Goal: Communication & Community: Answer question/provide support

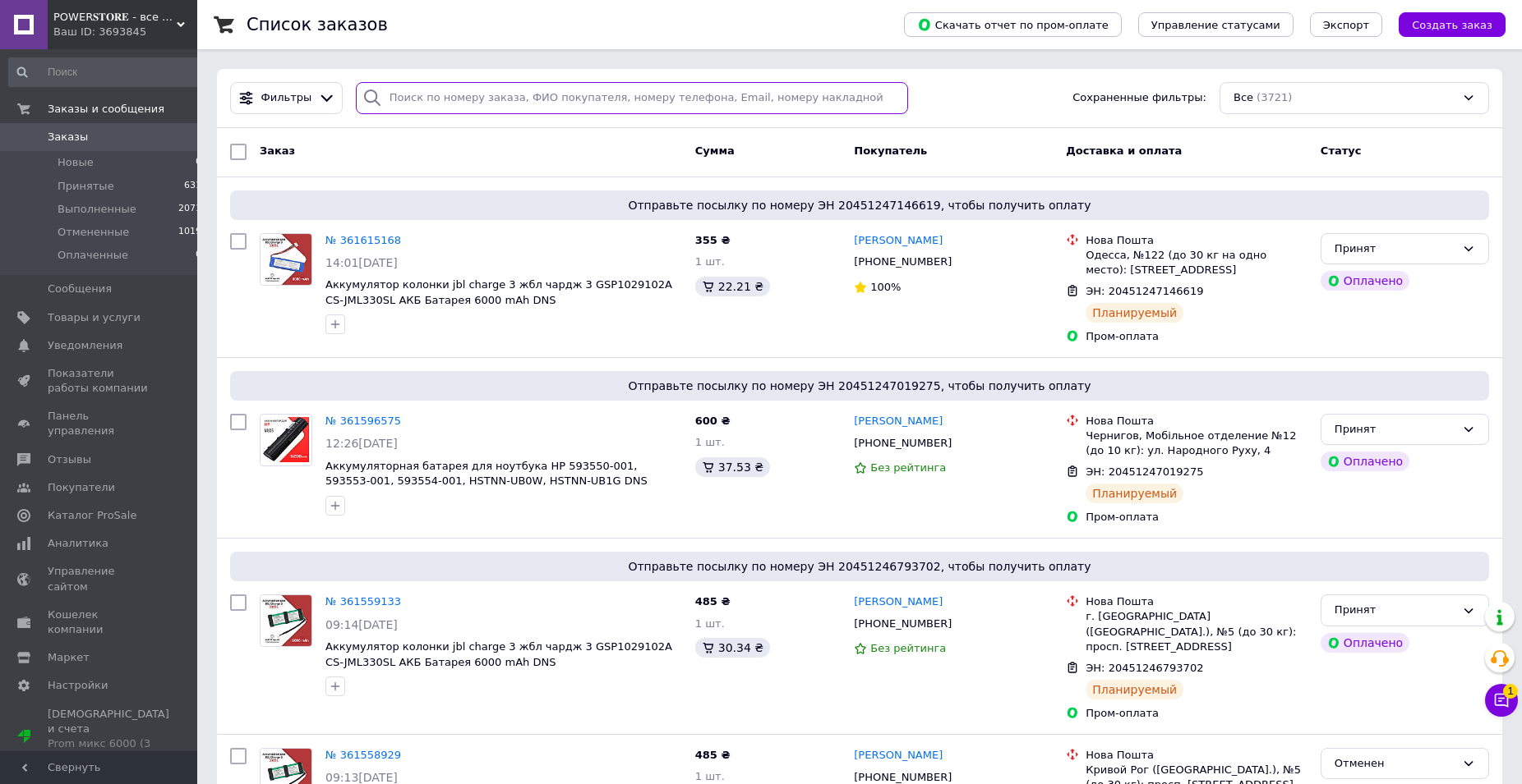
click at [416, 105] on input "search" at bounding box center [631, 98] width 552 height 32
paste input "Бех"
type input "Бех"
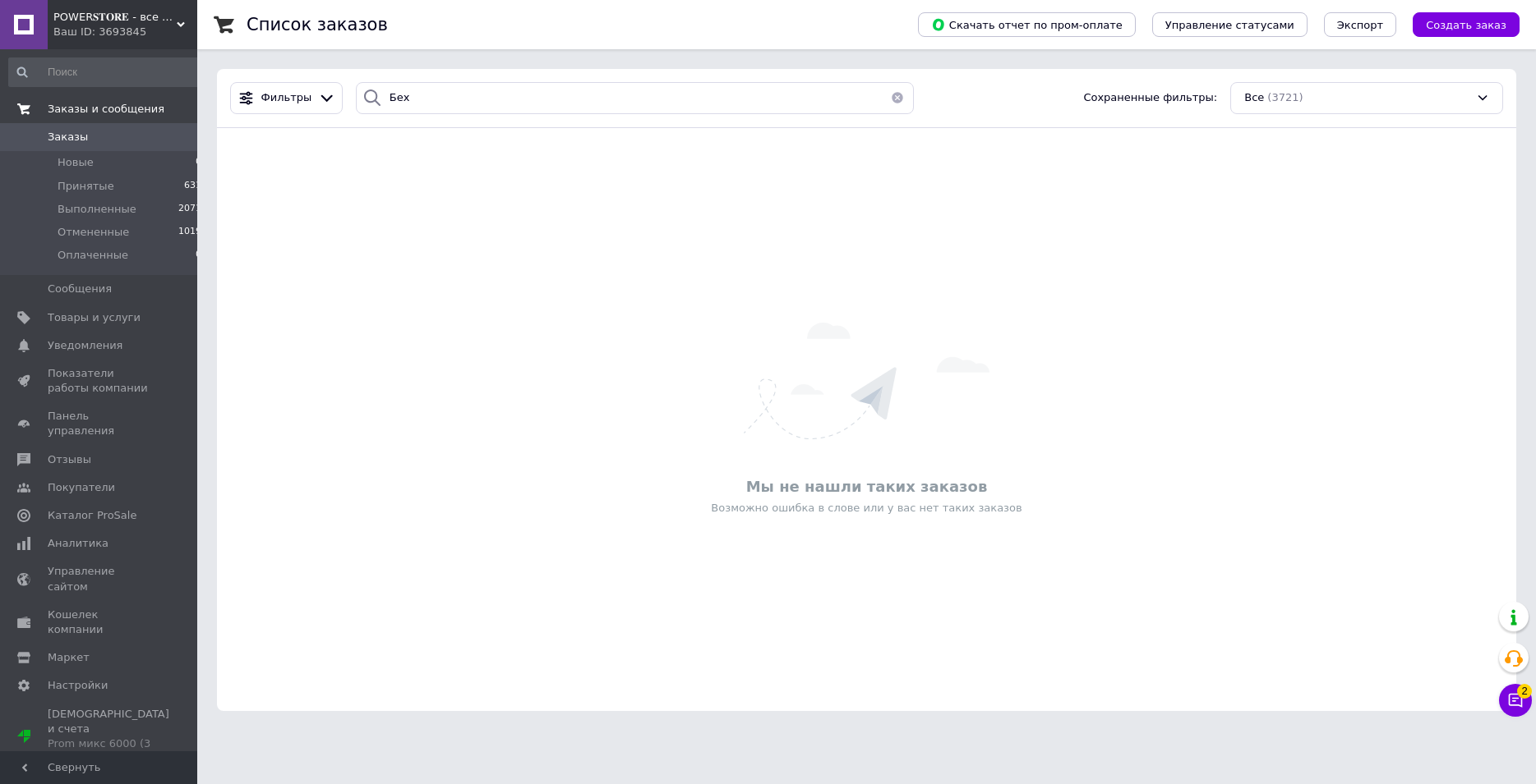
click at [98, 122] on link "Заказы и сообщения" at bounding box center [105, 110] width 211 height 28
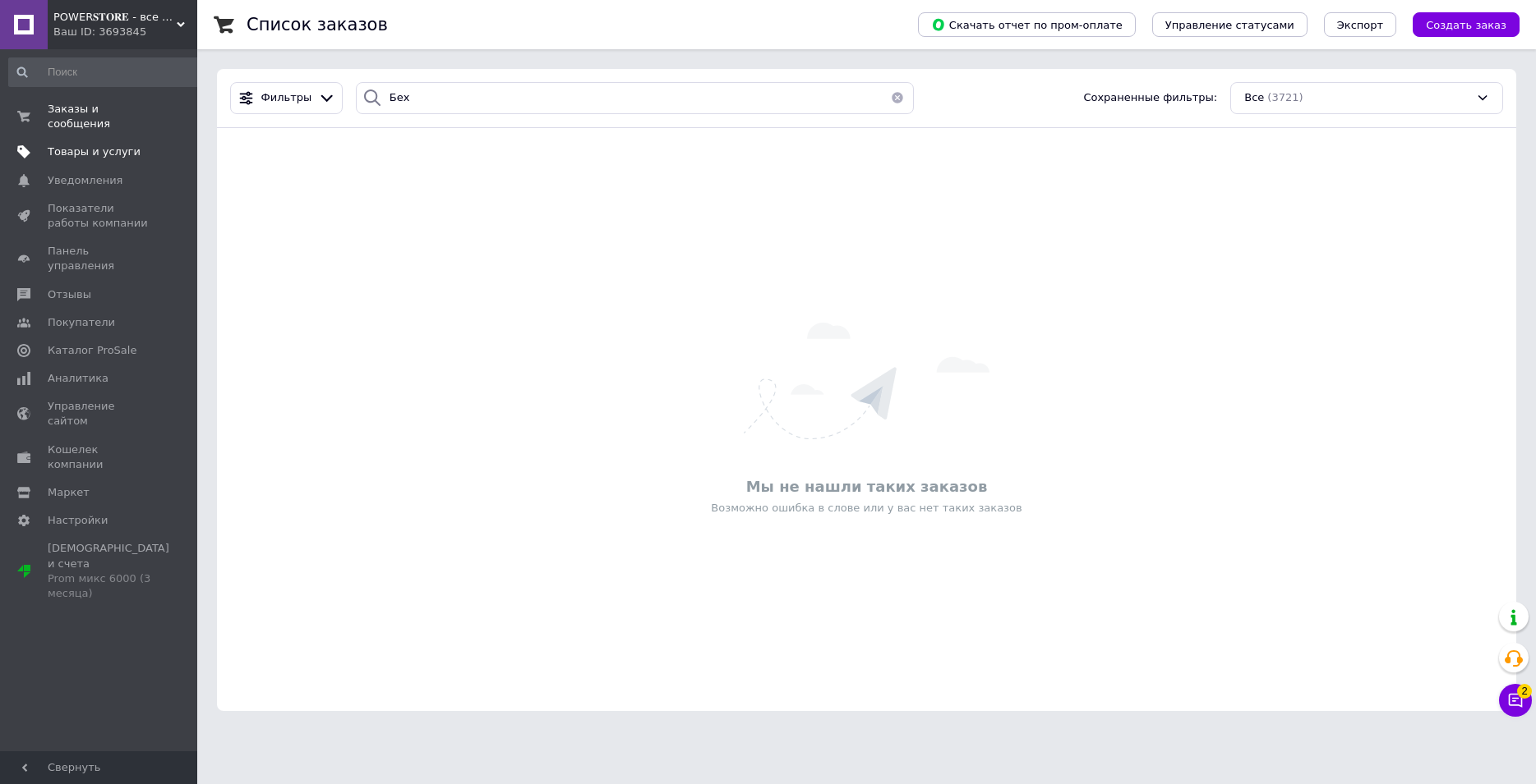
click at [88, 144] on span "Товары и услуги" at bounding box center [94, 151] width 93 height 15
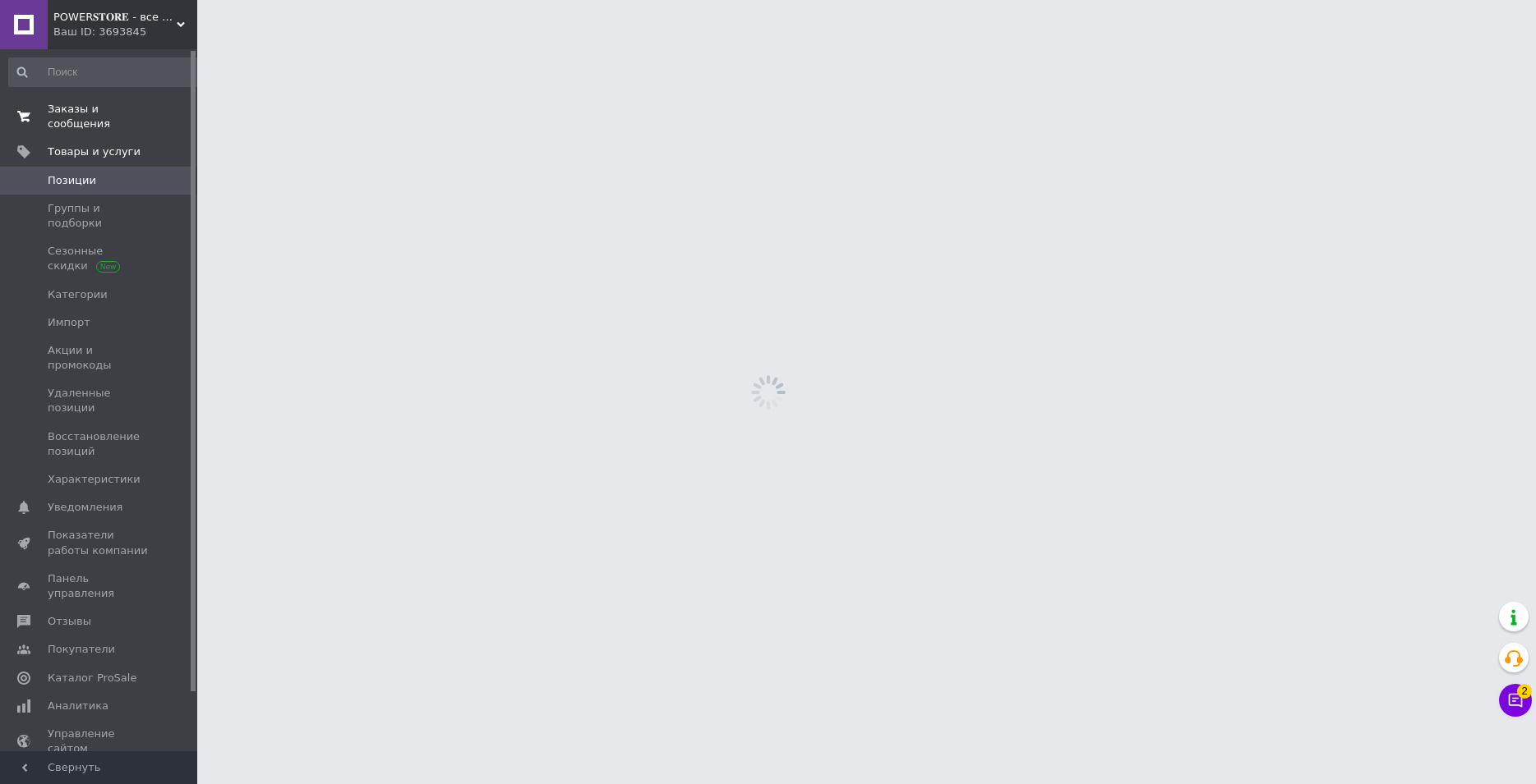
click at [92, 115] on span "Заказы и сообщения" at bounding box center [100, 116] width 105 height 29
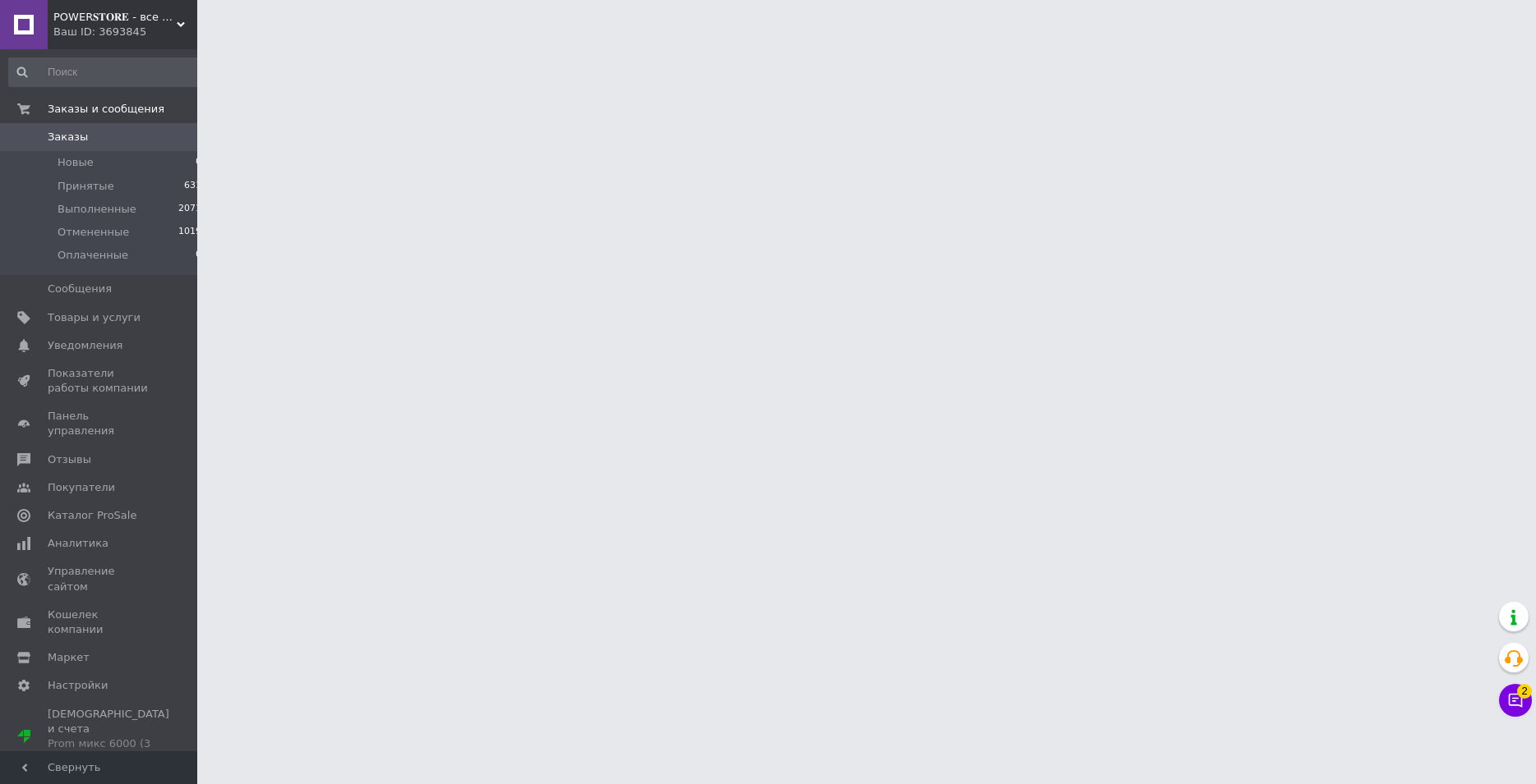
click at [84, 142] on span "Заказы" at bounding box center [100, 136] width 105 height 15
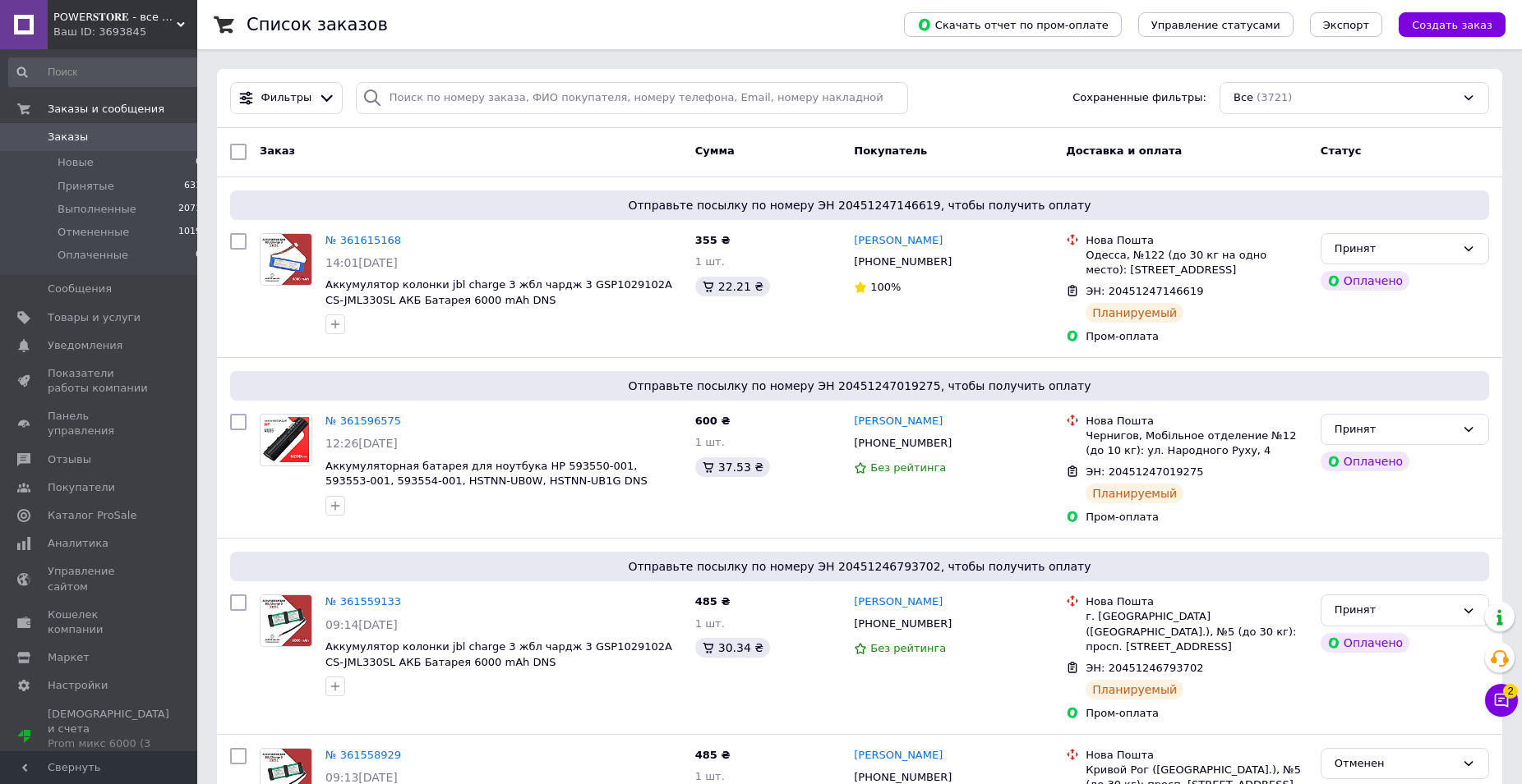
click at [1493, 702] on button "Чат с покупателем 2" at bounding box center [1501, 700] width 33 height 33
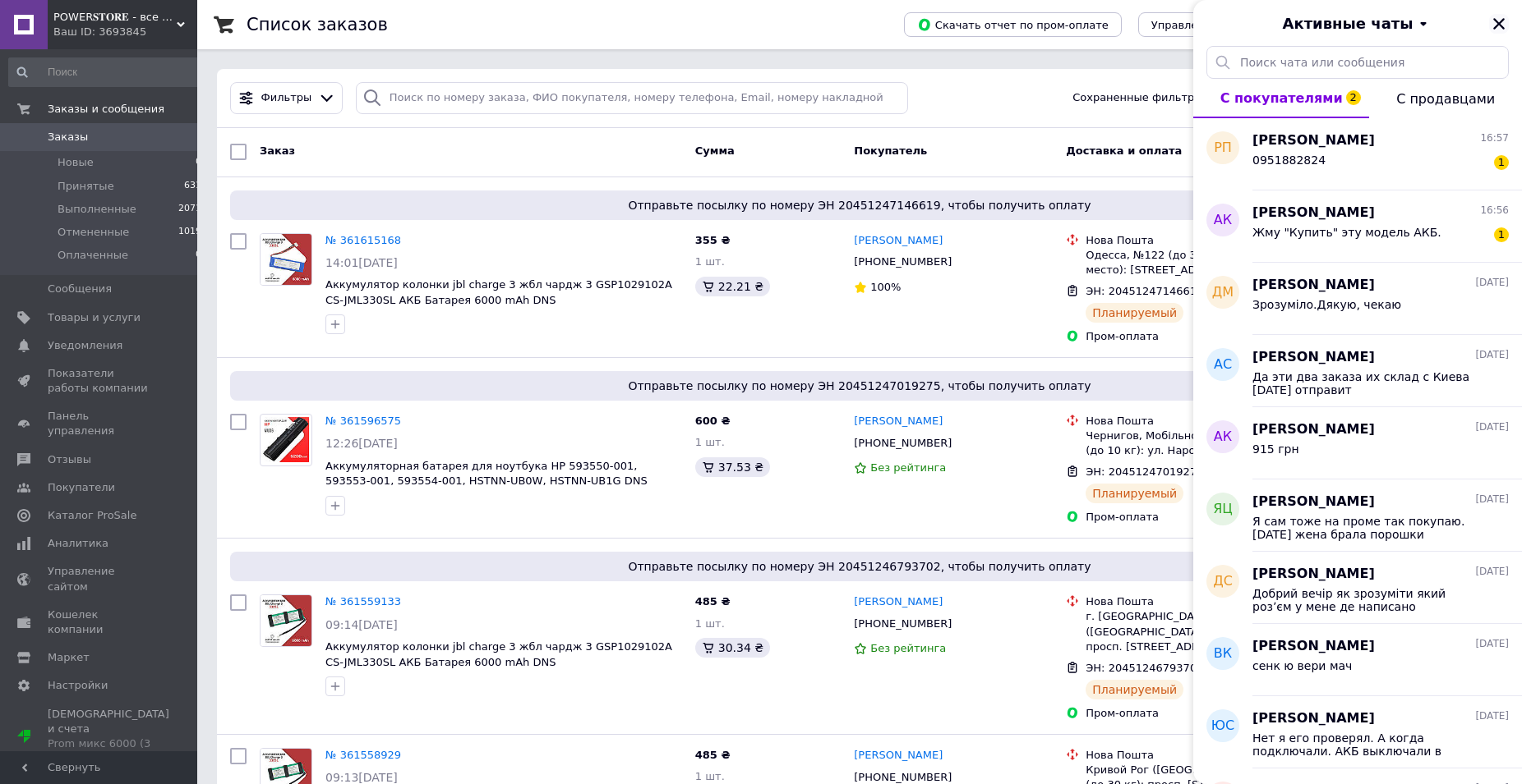
click at [1493, 15] on button "Закрыть" at bounding box center [1499, 24] width 20 height 19
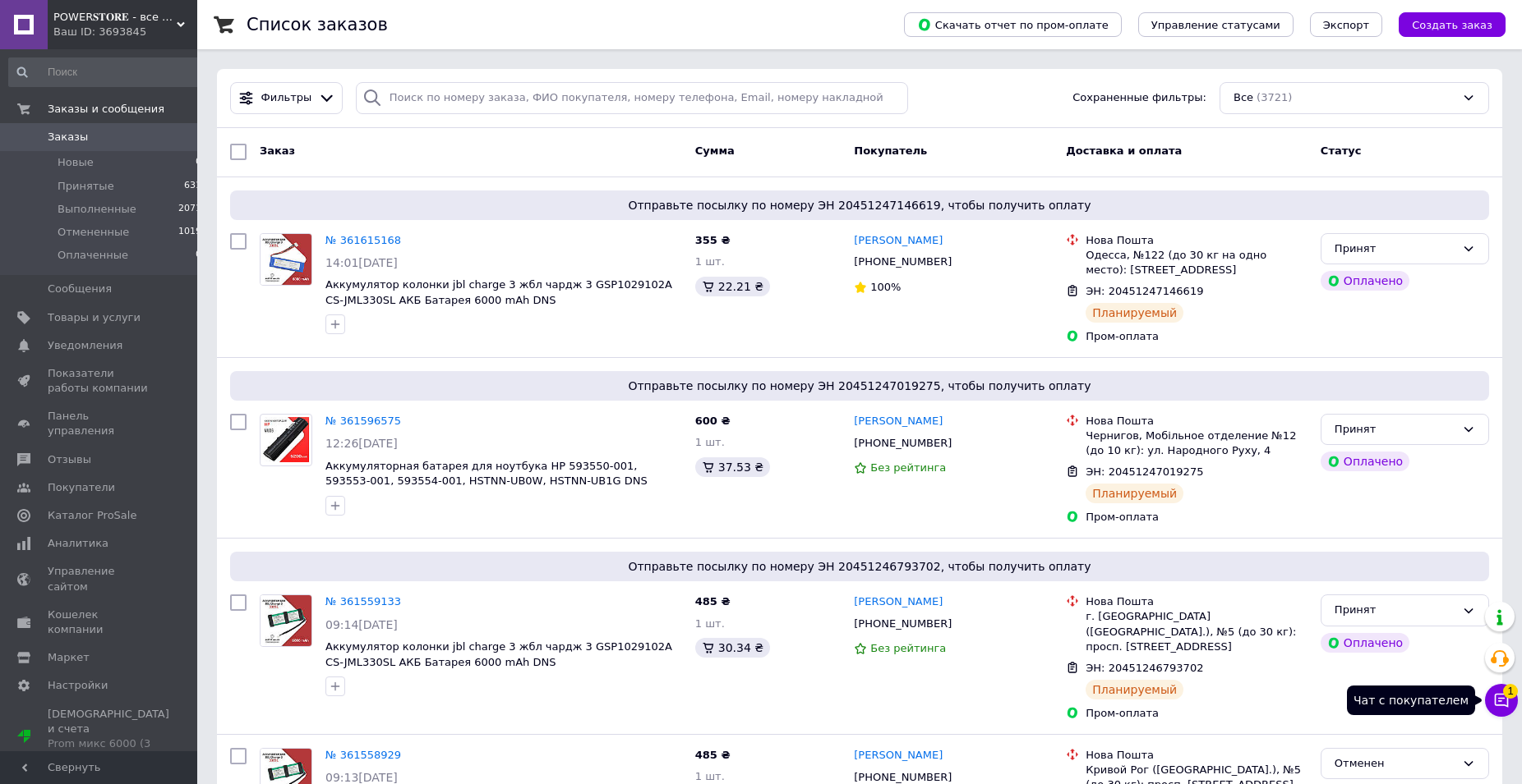
click at [1498, 704] on icon at bounding box center [1502, 701] width 14 height 14
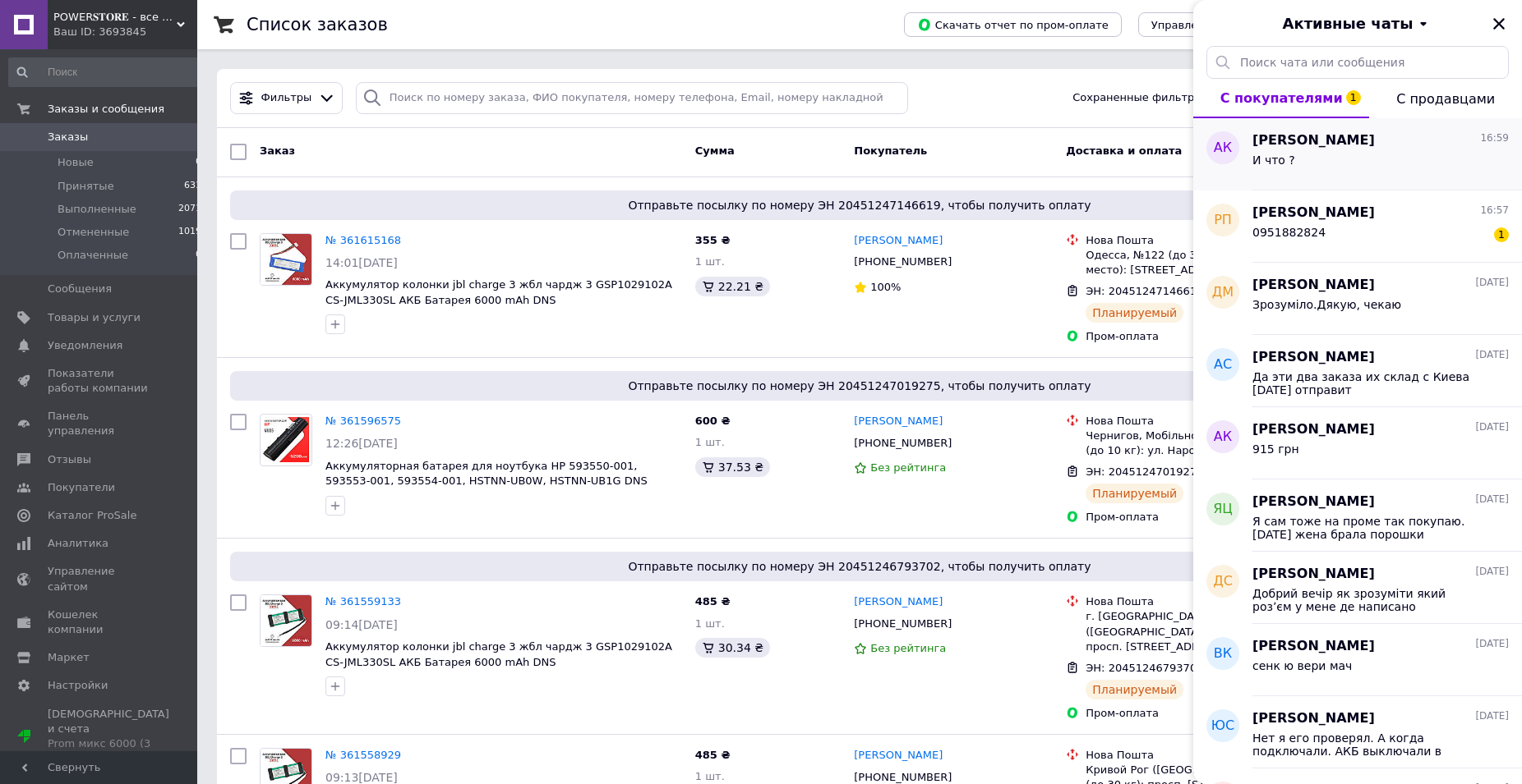
click at [1359, 130] on div "Александр Кисленко 16:59 И что ?" at bounding box center [1387, 154] width 269 height 73
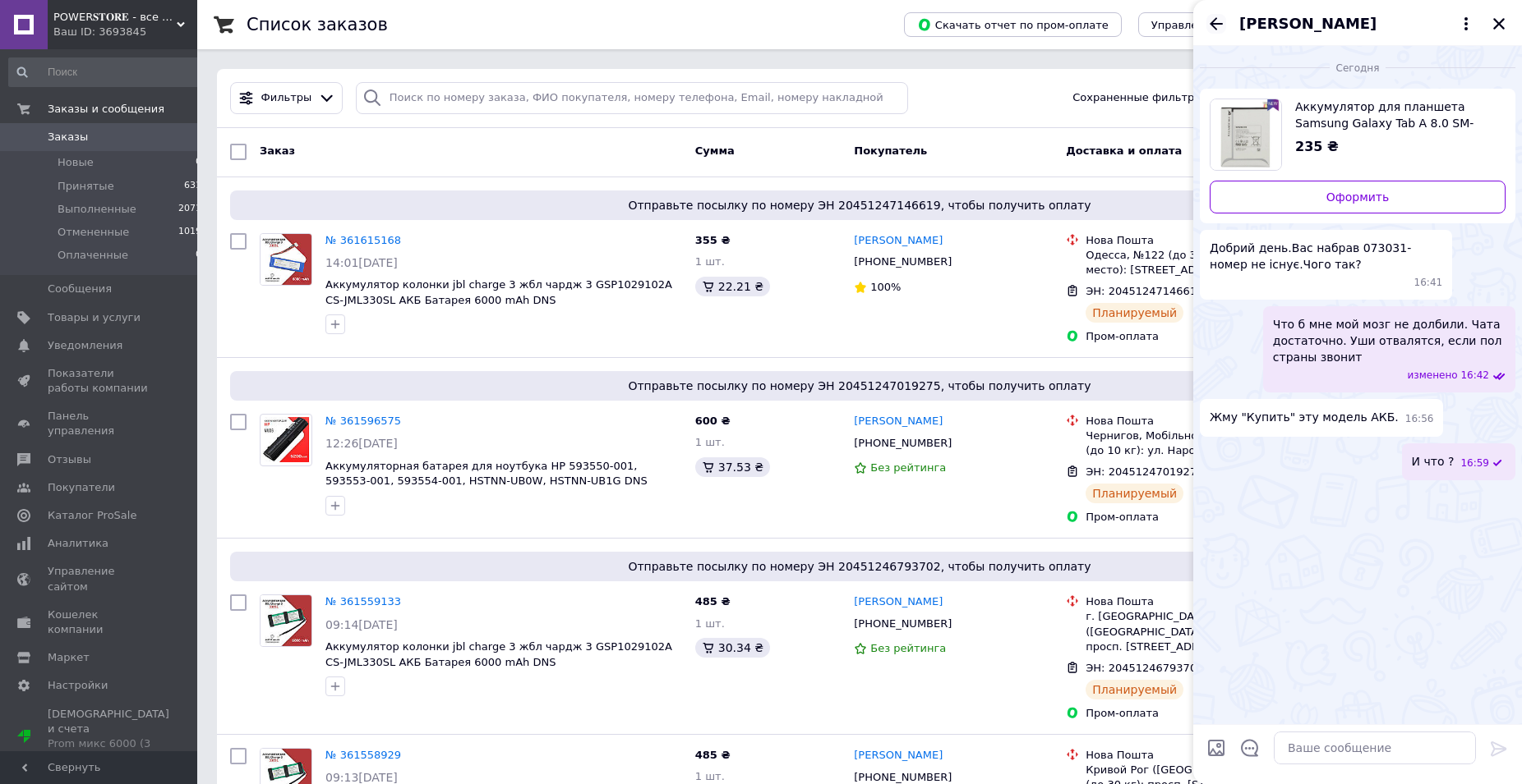
click at [1222, 26] on icon "Назад" at bounding box center [1216, 24] width 20 height 19
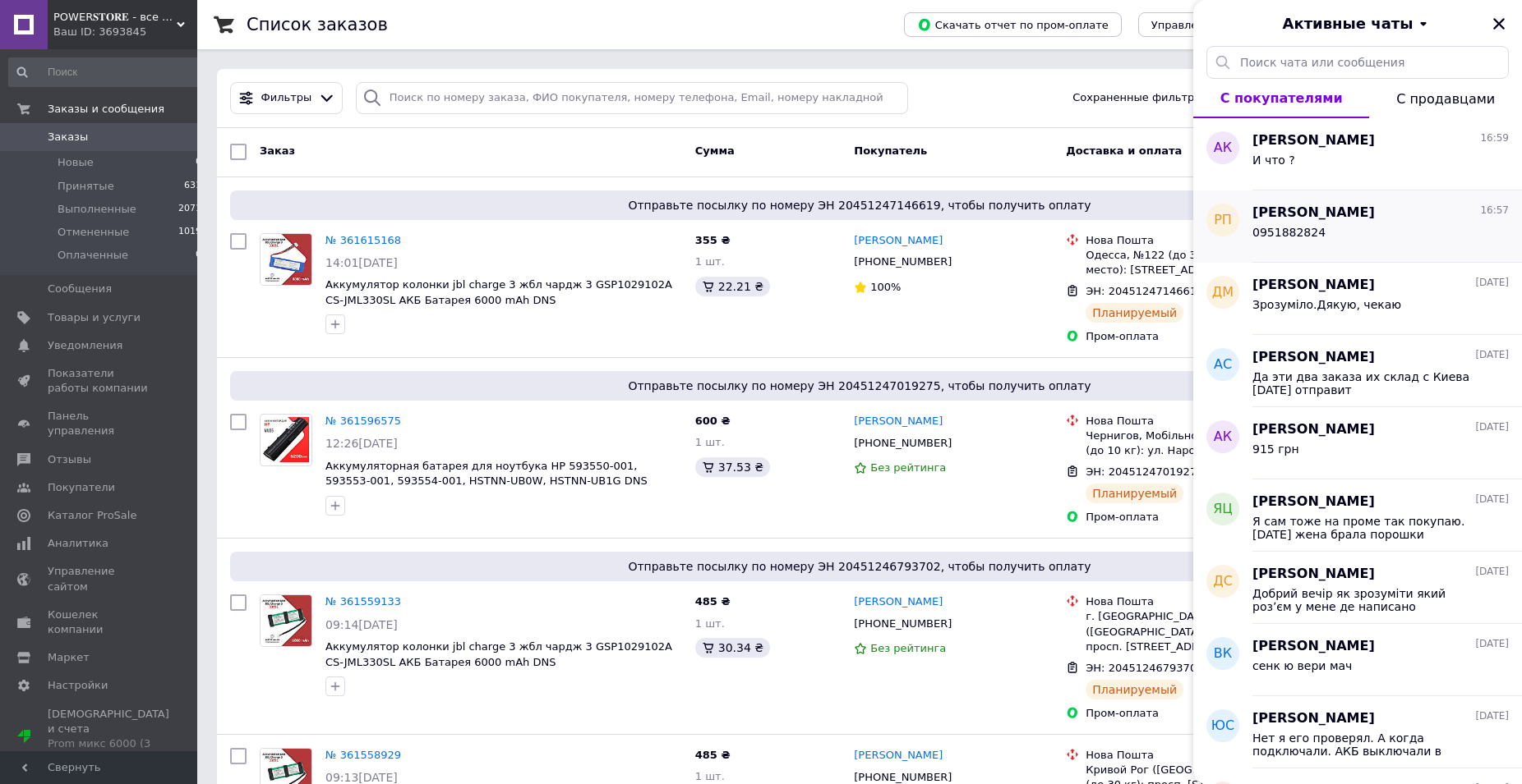
click at [1274, 230] on span "0951882824" at bounding box center [1289, 232] width 74 height 13
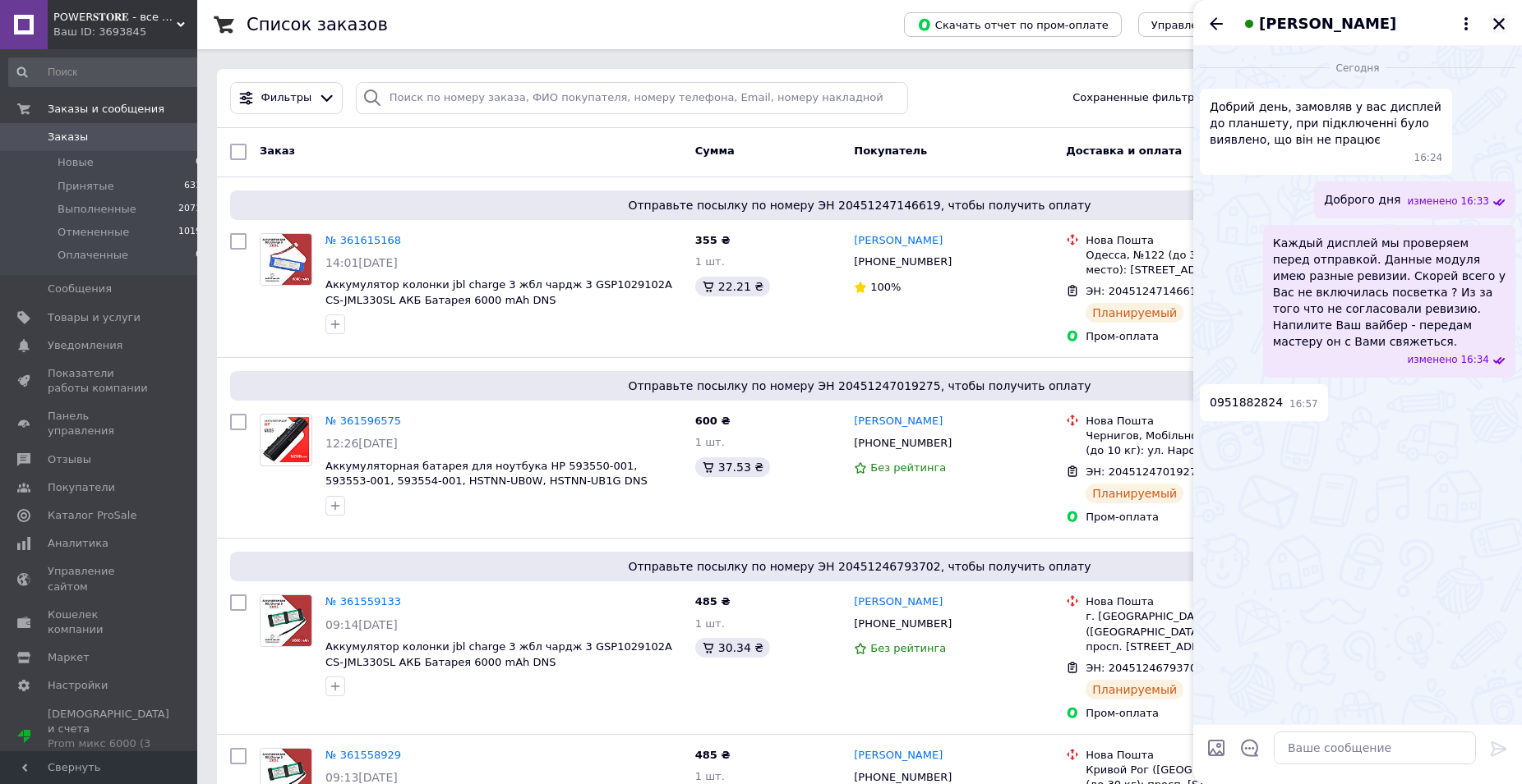
click at [1497, 24] on icon "Закрыть" at bounding box center [1499, 24] width 15 height 15
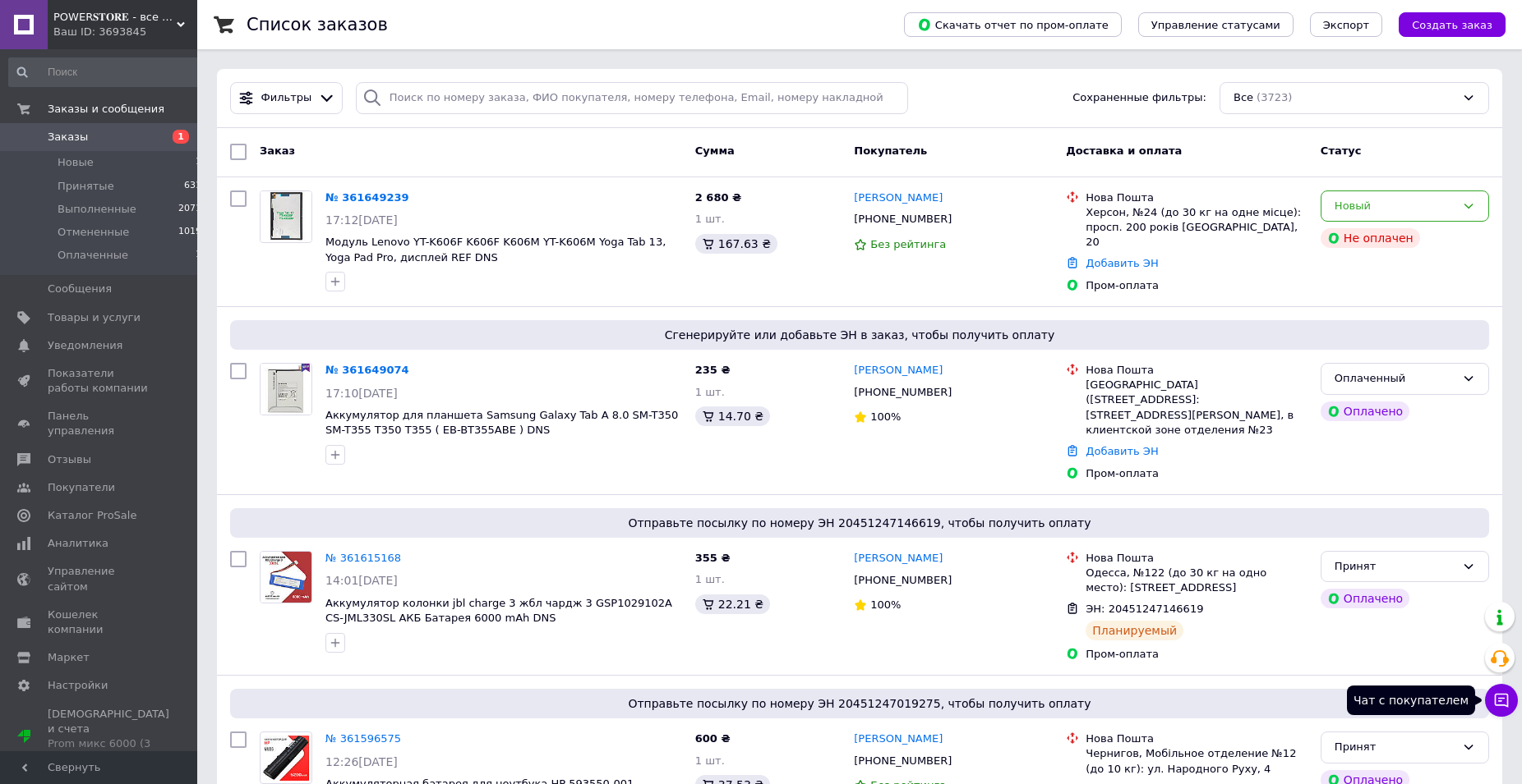
click at [1511, 700] on button "Чат с покупателем" at bounding box center [1501, 700] width 33 height 33
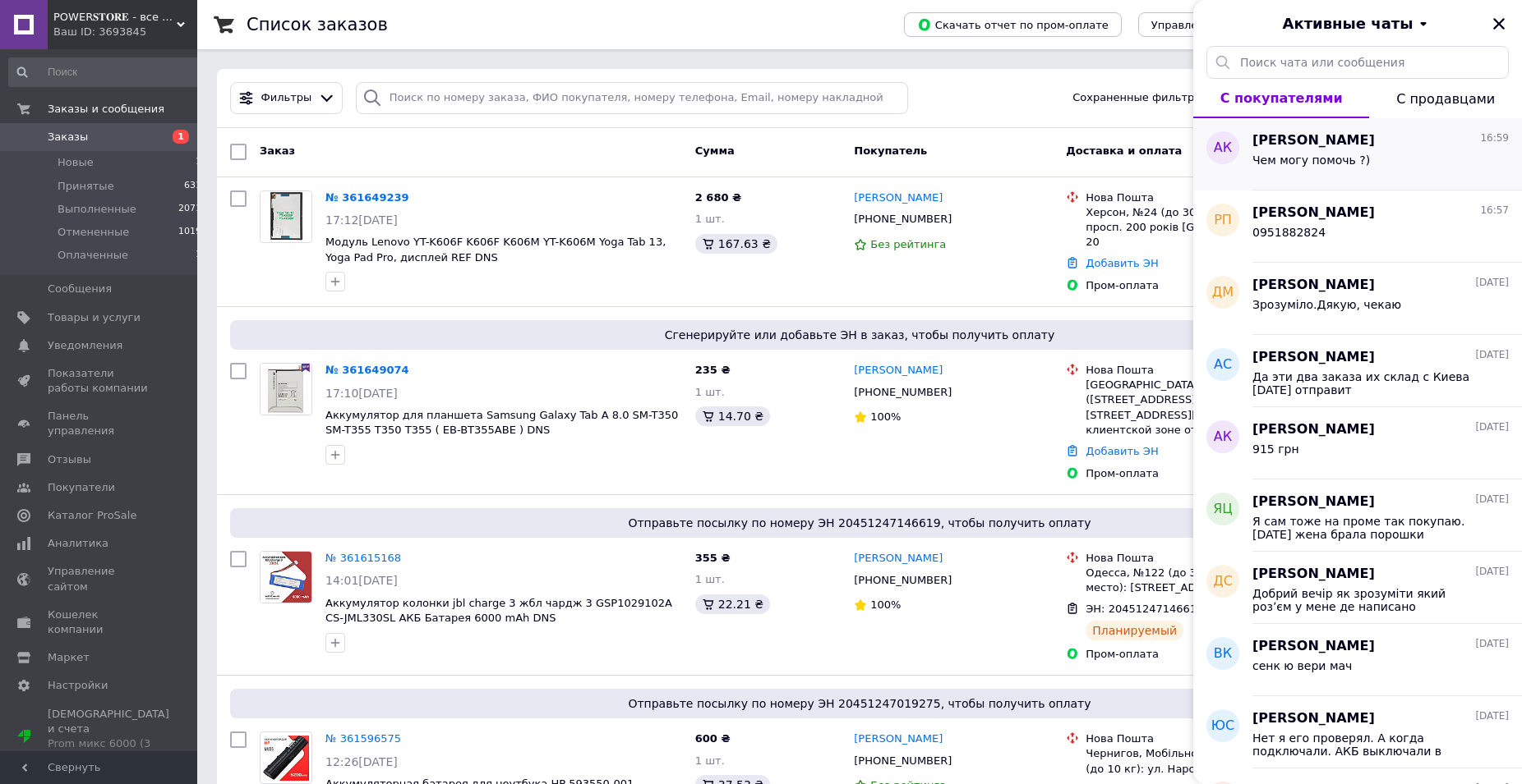
click at [1376, 182] on div "Александр Кисленко 16:59 Чем могу помочь ?)" at bounding box center [1387, 154] width 269 height 73
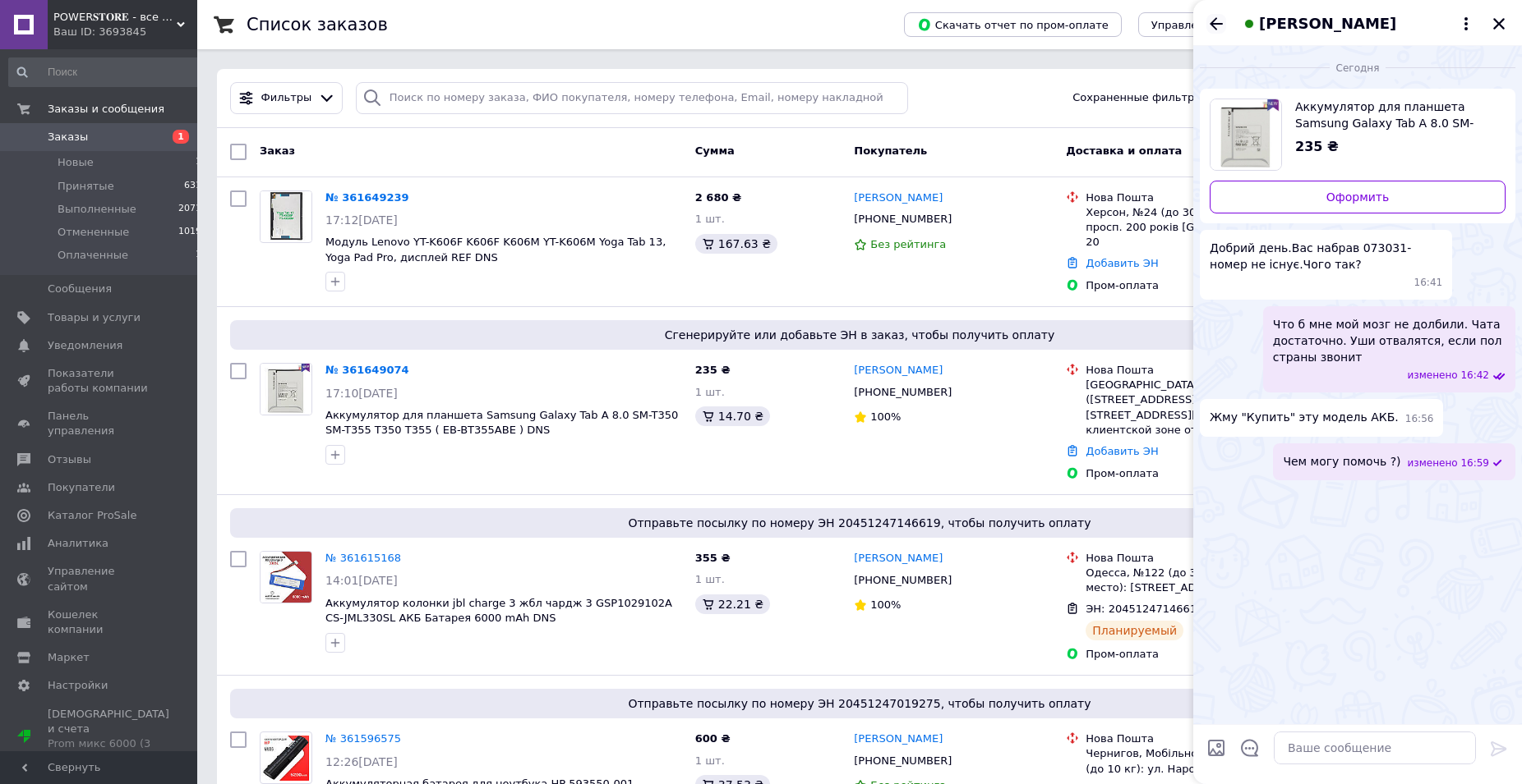
click at [1210, 19] on icon "Назад" at bounding box center [1216, 24] width 20 height 19
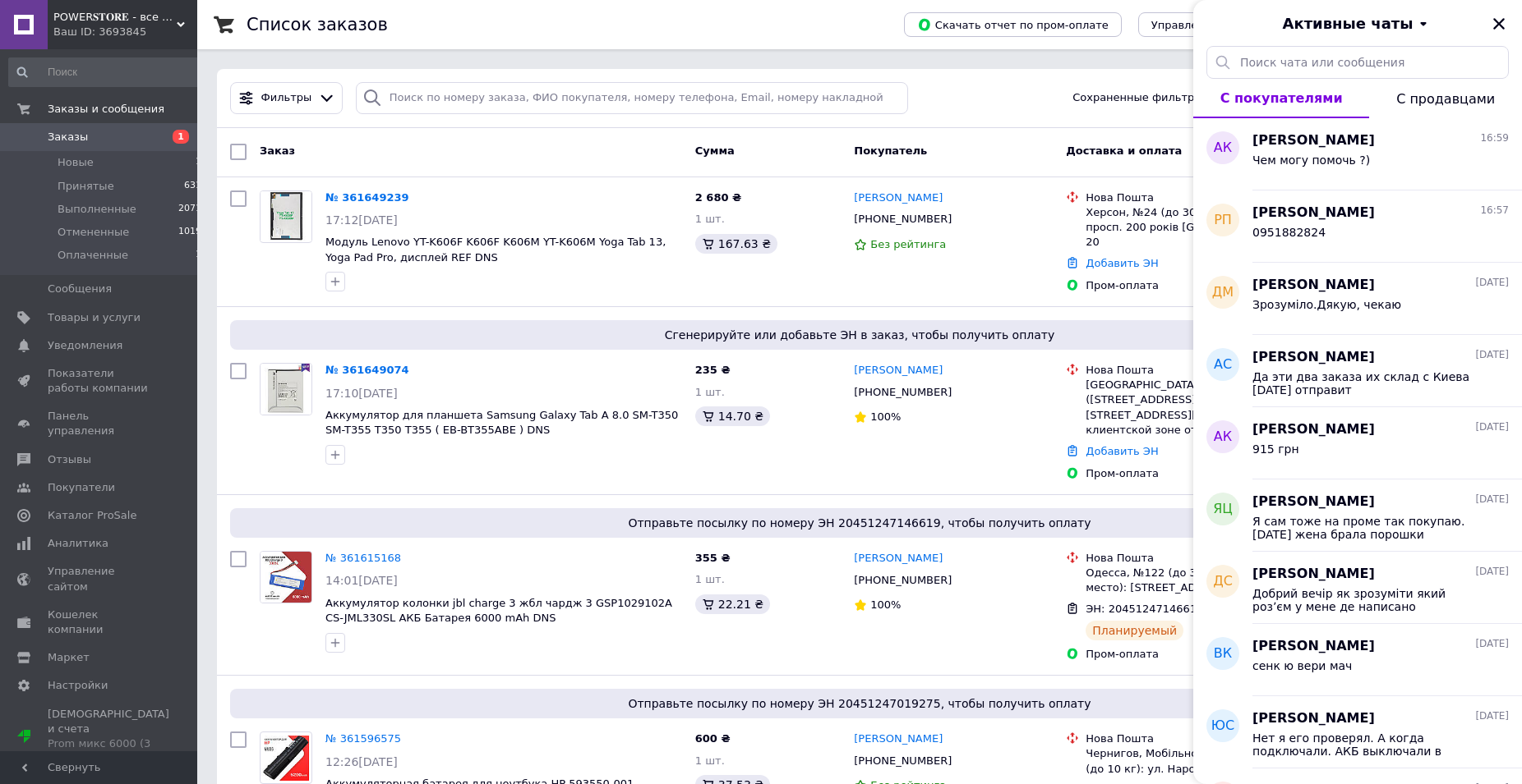
click at [1503, 35] on div "Активные чаты" at bounding box center [1357, 23] width 329 height 46
click at [1503, 28] on icon "Закрыть" at bounding box center [1498, 23] width 12 height 12
